Goal: Task Accomplishment & Management: Use online tool/utility

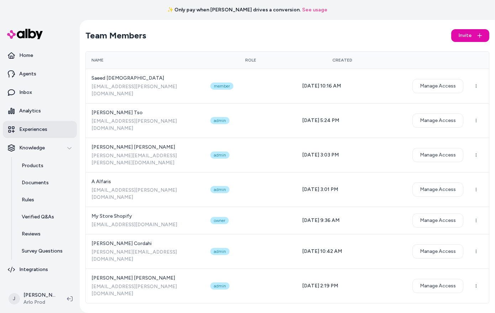
click at [28, 134] on link "Experiences" at bounding box center [40, 129] width 74 height 17
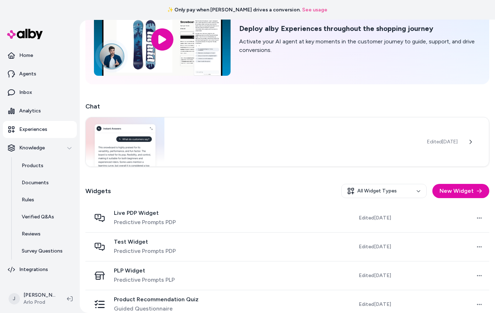
scroll to position [66, 0]
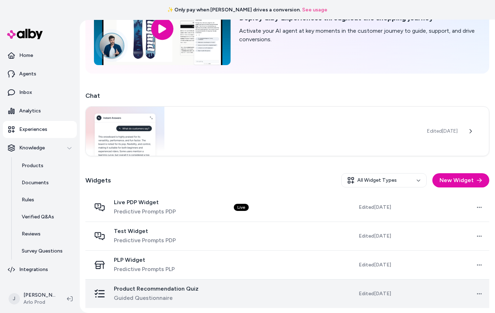
click at [213, 292] on div "Product Recommendation Quiz Guided Questionnaire" at bounding box center [156, 294] width 131 height 17
click at [166, 289] on span "Product Recommendation Quiz" at bounding box center [156, 289] width 85 height 7
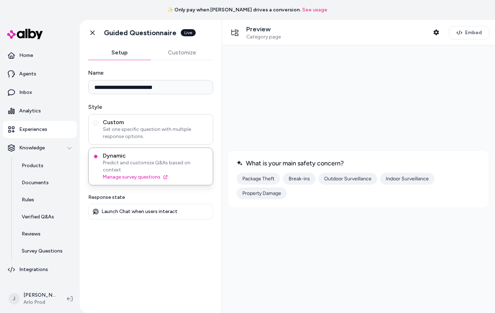
click at [183, 127] on span "Set one specific question with multiple response options." at bounding box center [156, 133] width 106 height 14
click at [99, 126] on button "Custom Set one specific question with multiple response options." at bounding box center [96, 123] width 6 height 6
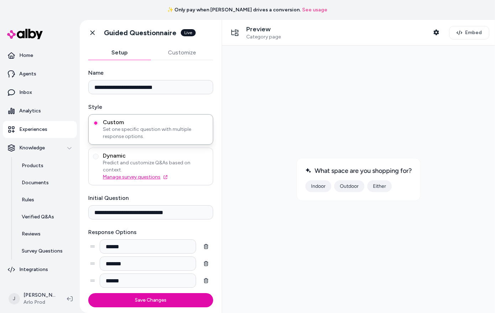
click at [140, 174] on link "Manage survey questions" at bounding box center [156, 177] width 106 height 7
click at [195, 165] on span "Predict and customize Q&As based on context." at bounding box center [156, 167] width 106 height 14
click at [99, 160] on button "Dynamic Predict and customize Q&As based on context. Manage survey questions" at bounding box center [96, 157] width 6 height 6
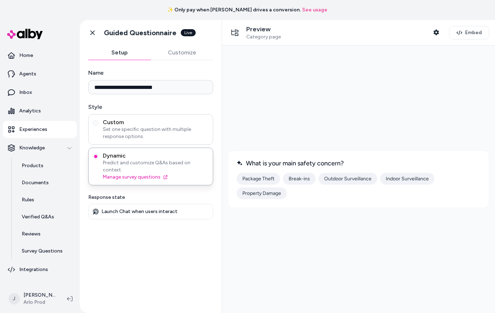
click at [167, 126] on span "Set one specific question with multiple response options." at bounding box center [156, 133] width 106 height 14
click at [99, 126] on button "Custom Set one specific question with multiple response options." at bounding box center [96, 123] width 6 height 6
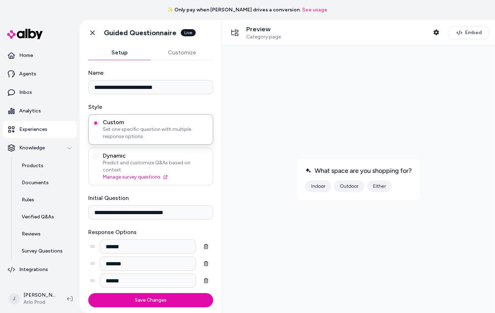
click at [178, 162] on span "Predict and customize Q&As based on context." at bounding box center [156, 167] width 106 height 14
click at [99, 160] on button "Dynamic Predict and customize Q&As based on context. Manage survey questions" at bounding box center [96, 157] width 6 height 6
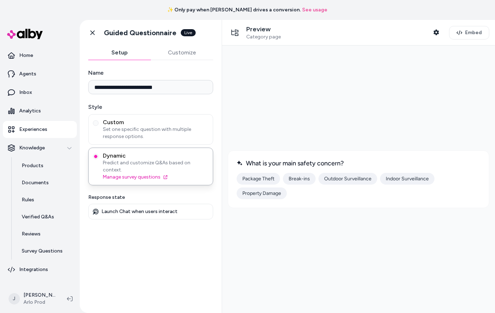
click at [246, 177] on button "Package Theft" at bounding box center [258, 179] width 43 height 12
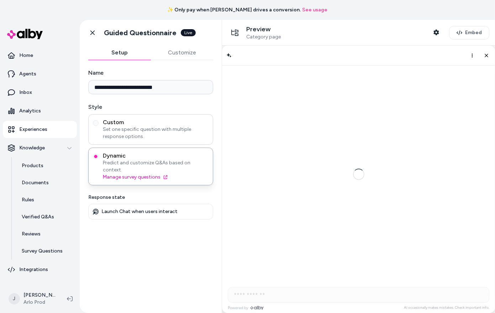
click at [171, 144] on div "Custom Set one specific question with multiple response options." at bounding box center [150, 129] width 125 height 31
click at [169, 123] on span "Custom" at bounding box center [156, 122] width 106 height 7
click at [99, 123] on button "Custom Set one specific question with multiple response options." at bounding box center [96, 123] width 6 height 6
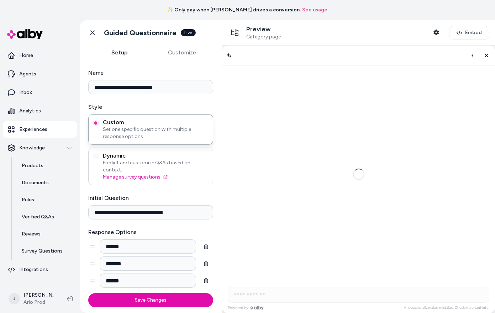
click at [193, 163] on span "Predict and customize Q&As based on context." at bounding box center [156, 167] width 106 height 14
click at [99, 160] on button "Dynamic Predict and customize Q&As based on context. Manage survey questions" at bounding box center [96, 157] width 6 height 6
